Goal: Task Accomplishment & Management: Complete application form

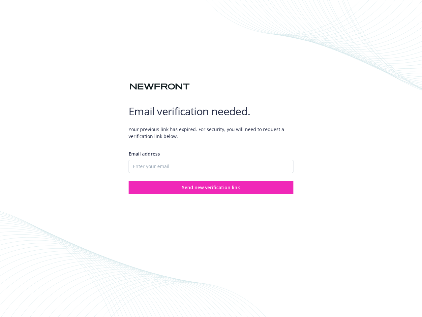
click at [211, 158] on div "Email address" at bounding box center [211, 161] width 165 height 23
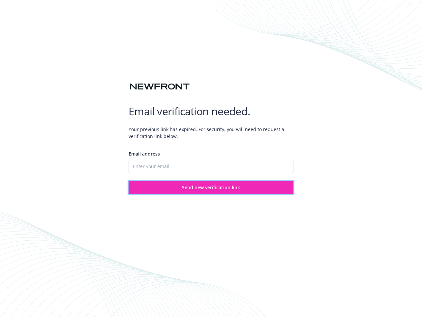
click at [211, 187] on span "Send new verification link" at bounding box center [211, 187] width 58 height 6
